Goal: Transaction & Acquisition: Purchase product/service

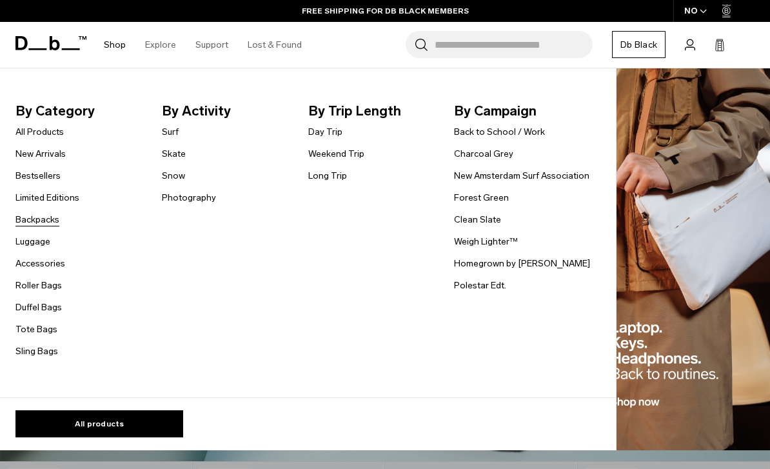
click at [28, 219] on link "Backpacks" at bounding box center [37, 220] width 44 height 14
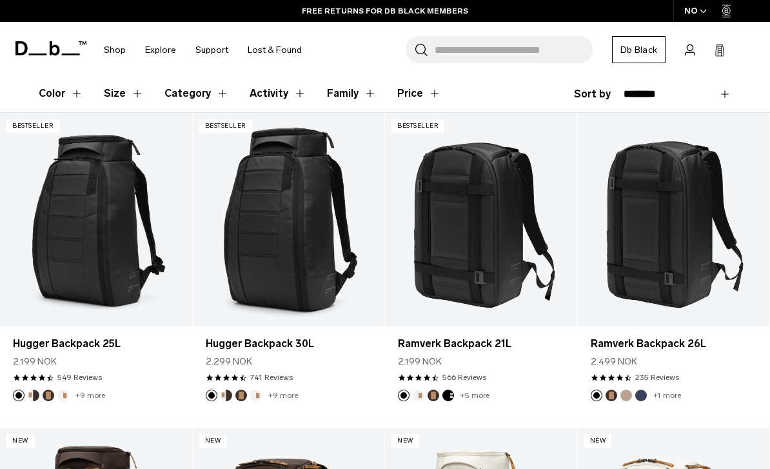
scroll to position [195, 0]
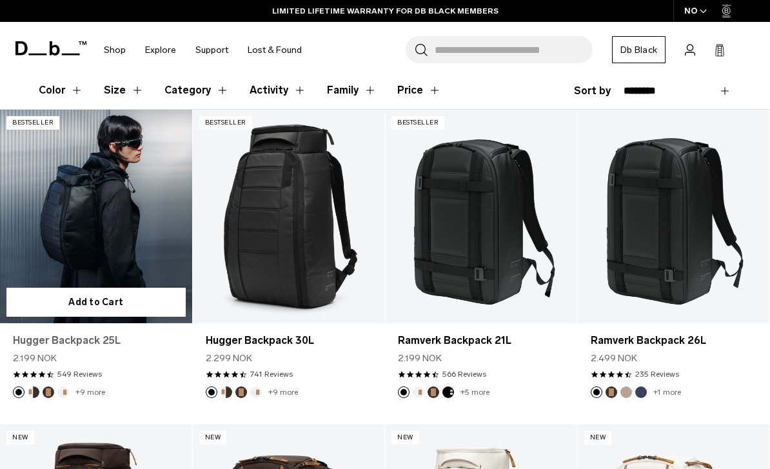
click at [88, 343] on link "Hugger Backpack 25L" at bounding box center [96, 340] width 166 height 15
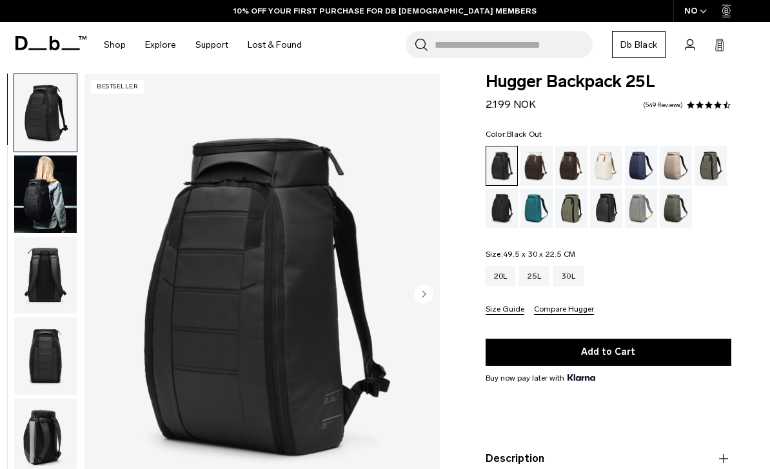
click at [419, 293] on circle "Next slide" at bounding box center [423, 293] width 19 height 19
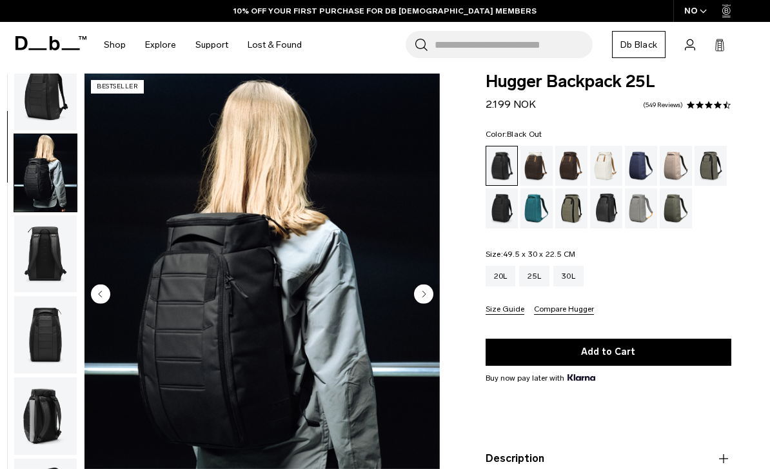
scroll to position [82, 0]
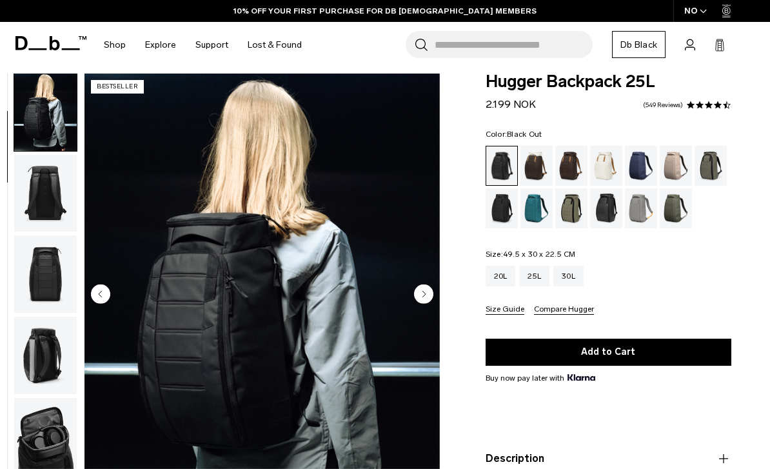
click at [422, 292] on circle "Next slide" at bounding box center [423, 293] width 19 height 19
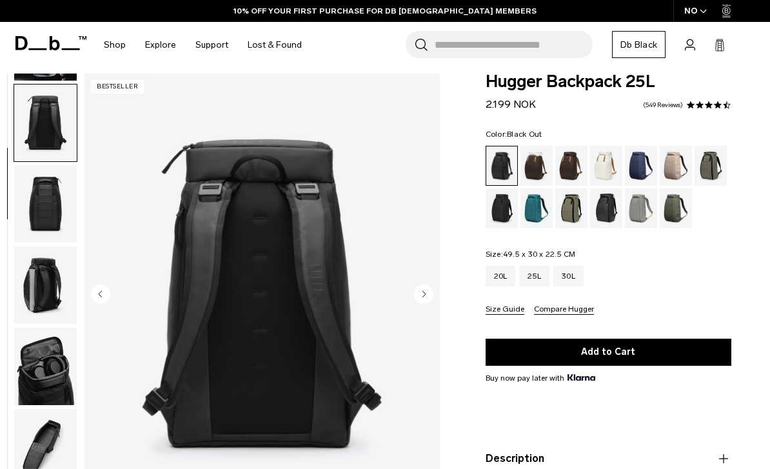
scroll to position [164, 0]
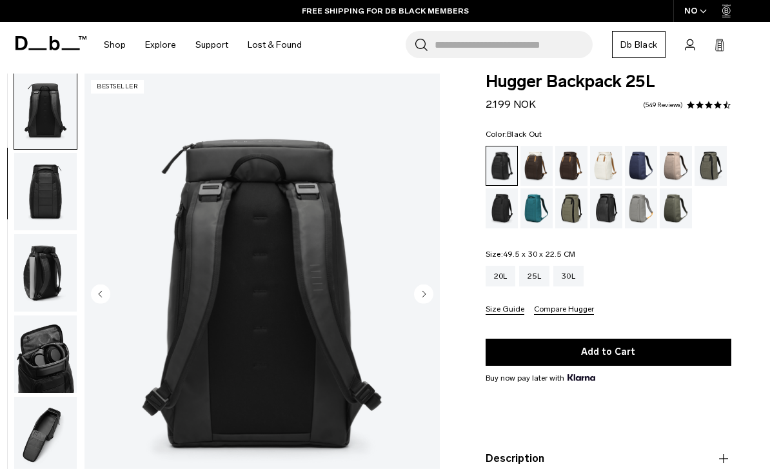
click at [416, 297] on circle "Next slide" at bounding box center [423, 293] width 19 height 19
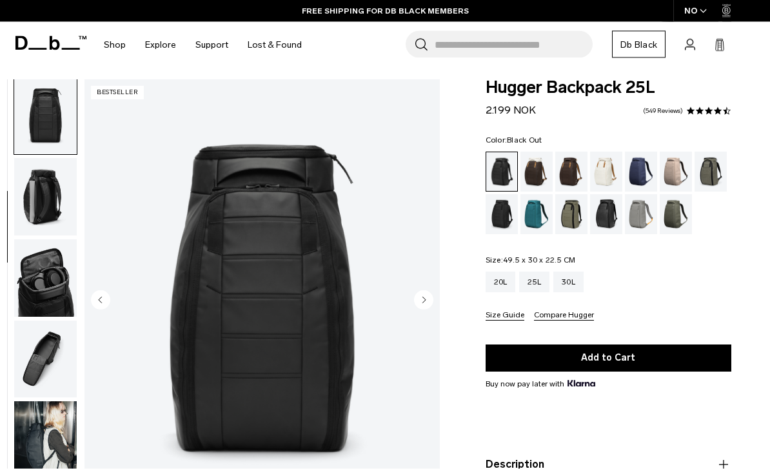
scroll to position [0, 0]
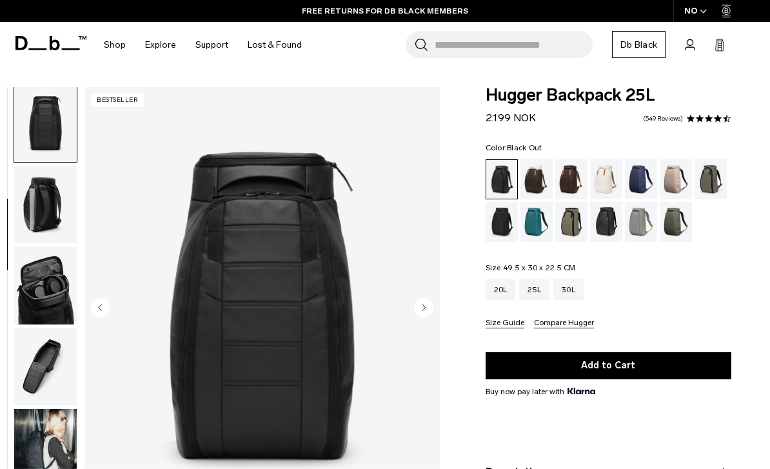
click at [105, 307] on circle "Previous slide" at bounding box center [100, 307] width 19 height 19
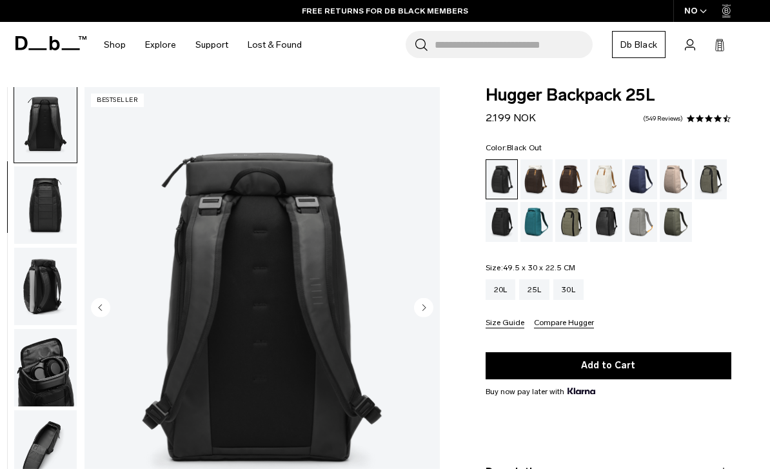
click at [97, 302] on circle "Previous slide" at bounding box center [100, 307] width 19 height 19
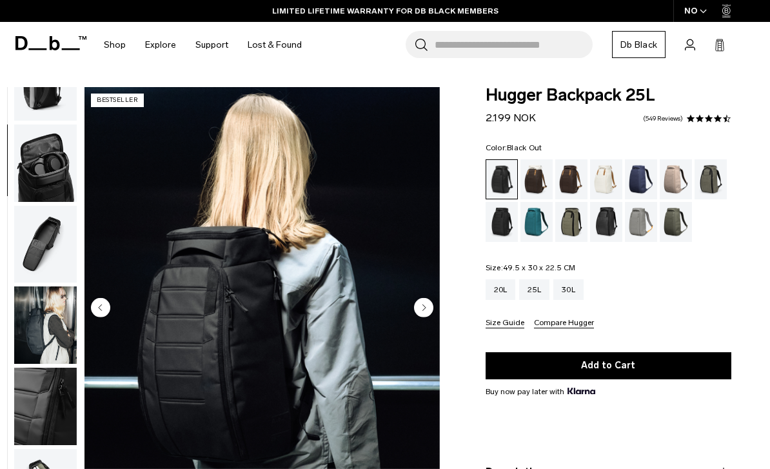
scroll to position [369, 0]
click at [42, 253] on img "button" at bounding box center [45, 244] width 63 height 77
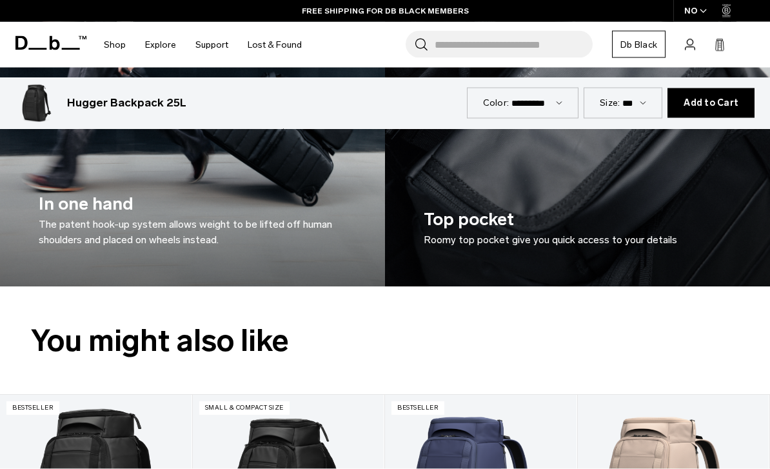
scroll to position [1875, 0]
